Goal: Information Seeking & Learning: Learn about a topic

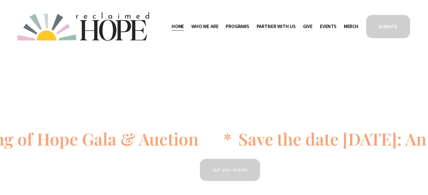
click at [215, 25] on span "Who We Are" at bounding box center [204, 26] width 27 height 8
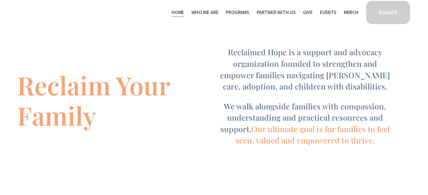
scroll to position [344, 0]
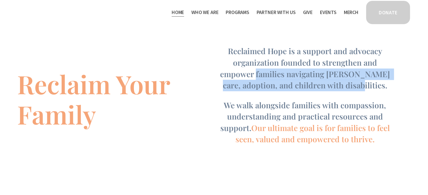
drag, startPoint x: 224, startPoint y: 74, endPoint x: 347, endPoint y: 89, distance: 123.5
click at [347, 89] on span "Reclaimed Hope is a support and advocacy organization founded to strengthen and…" at bounding box center [306, 68] width 172 height 45
copy span "families navigating foster care, adoption, and children with disabilities"
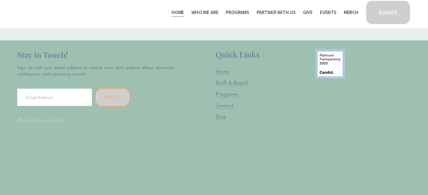
scroll to position [1413, 0]
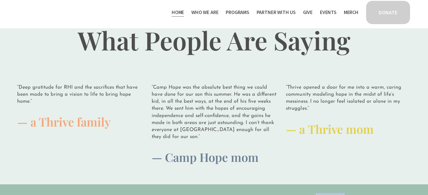
click at [309, 85] on p "“Thrive opened a door for me into a warm, caring community modeling hope in the…" at bounding box center [348, 98] width 125 height 28
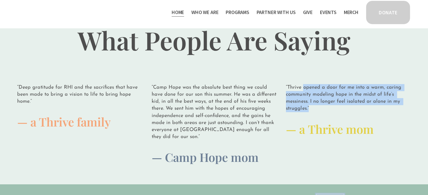
drag, startPoint x: 309, startPoint y: 85, endPoint x: 315, endPoint y: 107, distance: 22.9
click at [315, 107] on p "“Thrive opened a door for me into a warm, caring community modeling hope in the…" at bounding box center [348, 98] width 125 height 28
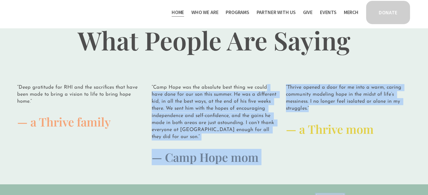
drag, startPoint x: 315, startPoint y: 107, endPoint x: 276, endPoint y: 79, distance: 47.8
click at [276, 80] on div "“Deep gratitude for RHI and the sacrifices that have been made to bring a visio…" at bounding box center [213, 125] width 403 height 91
click at [276, 80] on div "“Camp Hope was the absolute best thing we could have done for our son this summ…" at bounding box center [214, 125] width 134 height 91
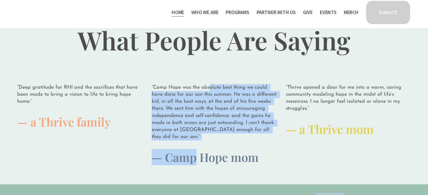
drag, startPoint x: 210, startPoint y: 81, endPoint x: 196, endPoint y: 143, distance: 63.2
click at [196, 143] on div "“Camp Hope was the absolute best thing we could have done for our son this summ…" at bounding box center [214, 125] width 125 height 82
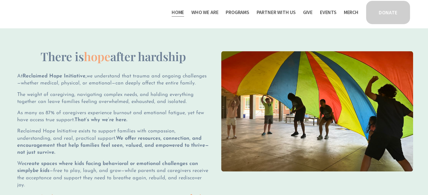
scroll to position [542, 0]
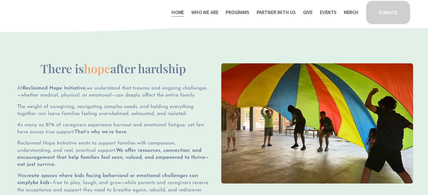
click at [0, 0] on span "Thrive Support Groups" at bounding box center [0, 0] width 0 height 0
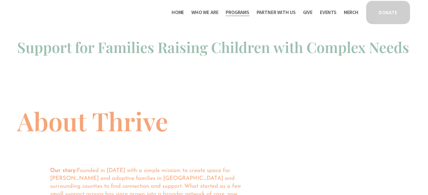
scroll to position [371, 0]
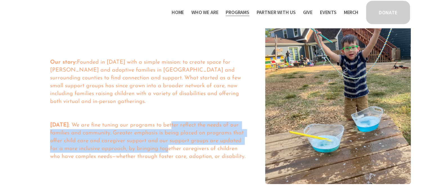
drag, startPoint x: 170, startPoint y: 113, endPoint x: 166, endPoint y: 145, distance: 32.2
click at [166, 145] on div "Our story: Founded in 2018 with a simple mission: to create space for foster an…" at bounding box center [147, 115] width 195 height 114
click at [166, 145] on p "Today : We are fine tuning our programs to better reflect the needs of our fami…" at bounding box center [147, 140] width 195 height 39
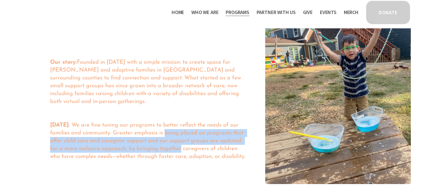
drag, startPoint x: 166, startPoint y: 145, endPoint x: 175, endPoint y: 128, distance: 18.9
click at [175, 128] on p "Today : We are fine tuning our programs to better reflect the needs of our fami…" at bounding box center [147, 140] width 195 height 39
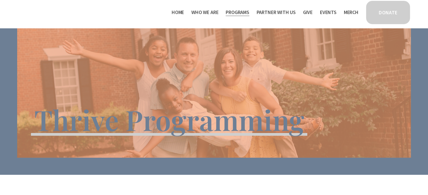
scroll to position [0, 0]
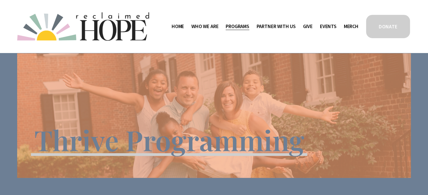
click at [0, 0] on span "Public Documents" at bounding box center [0, 0] width 0 height 0
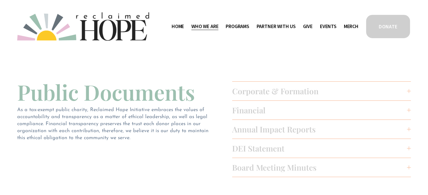
click at [179, 23] on link "Home" at bounding box center [178, 26] width 12 height 9
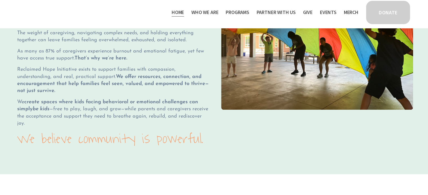
scroll to position [615, 0]
